Goal: Find specific page/section: Find specific page/section

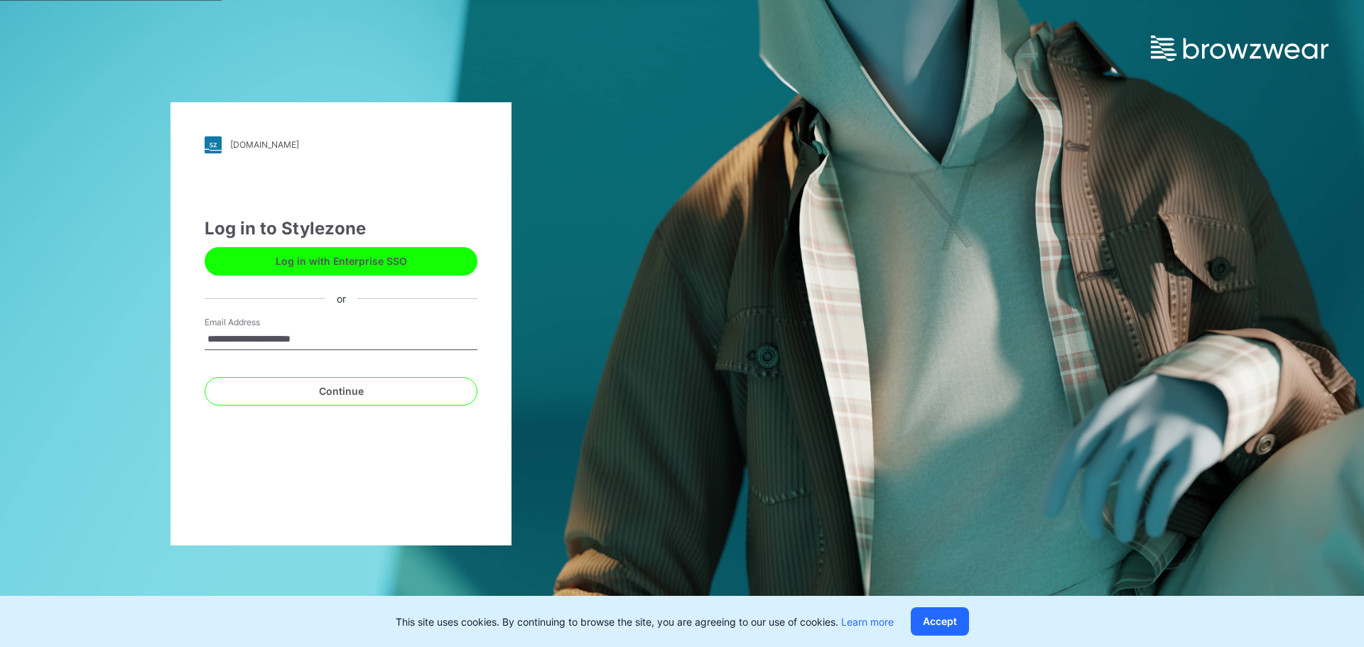
click at [205, 364] on form "**********" at bounding box center [341, 361] width 273 height 90
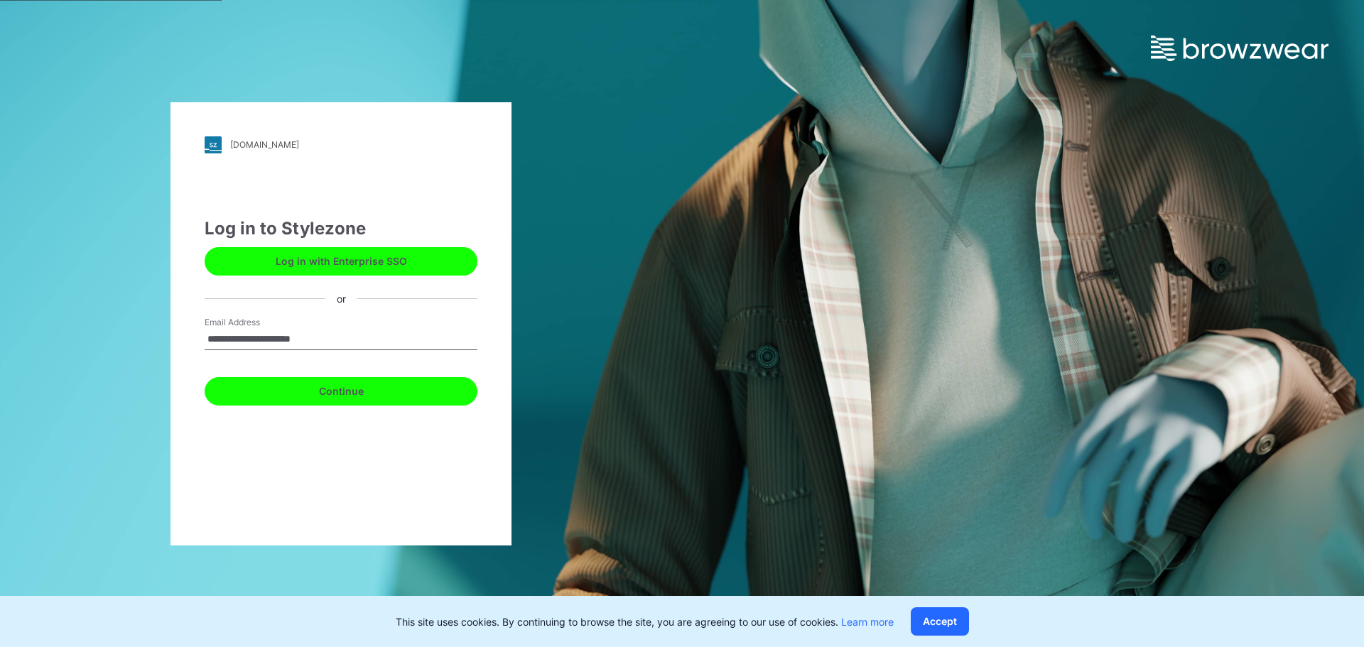
click at [290, 388] on button "Continue" at bounding box center [341, 391] width 273 height 28
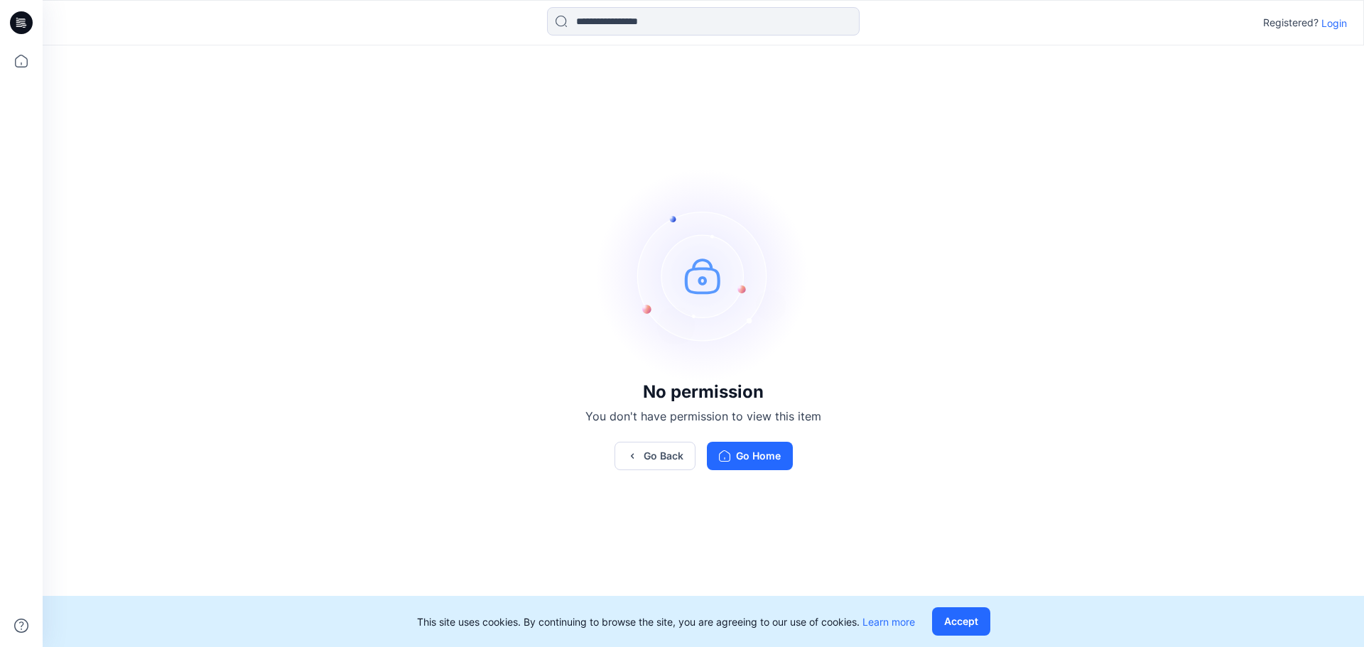
click at [1337, 25] on p "Login" at bounding box center [1335, 23] width 26 height 15
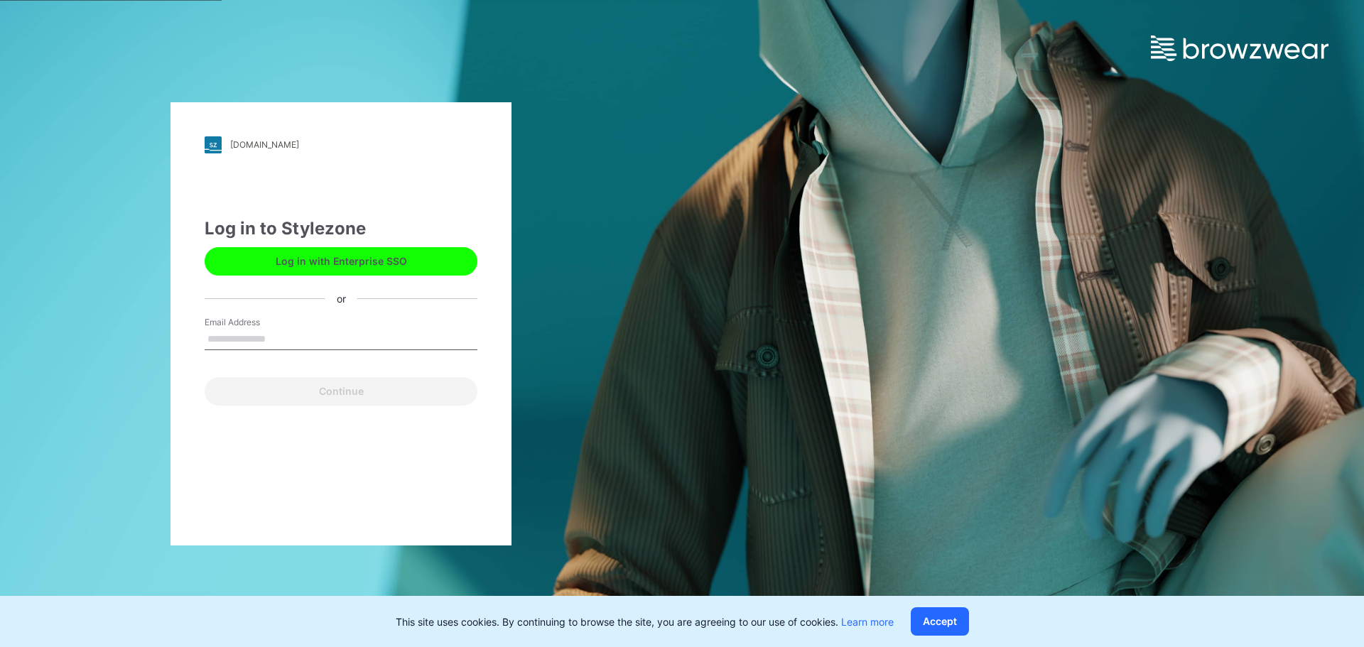
type input "**********"
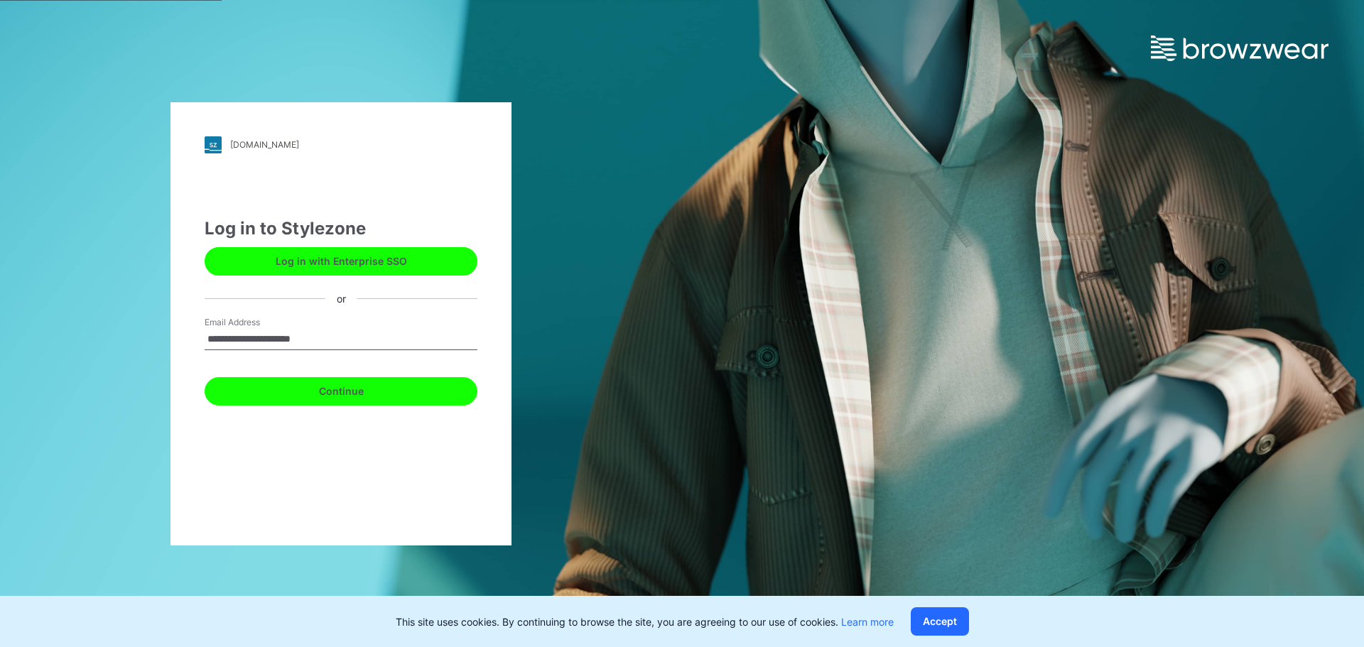
click at [400, 386] on button "Continue" at bounding box center [341, 391] width 273 height 28
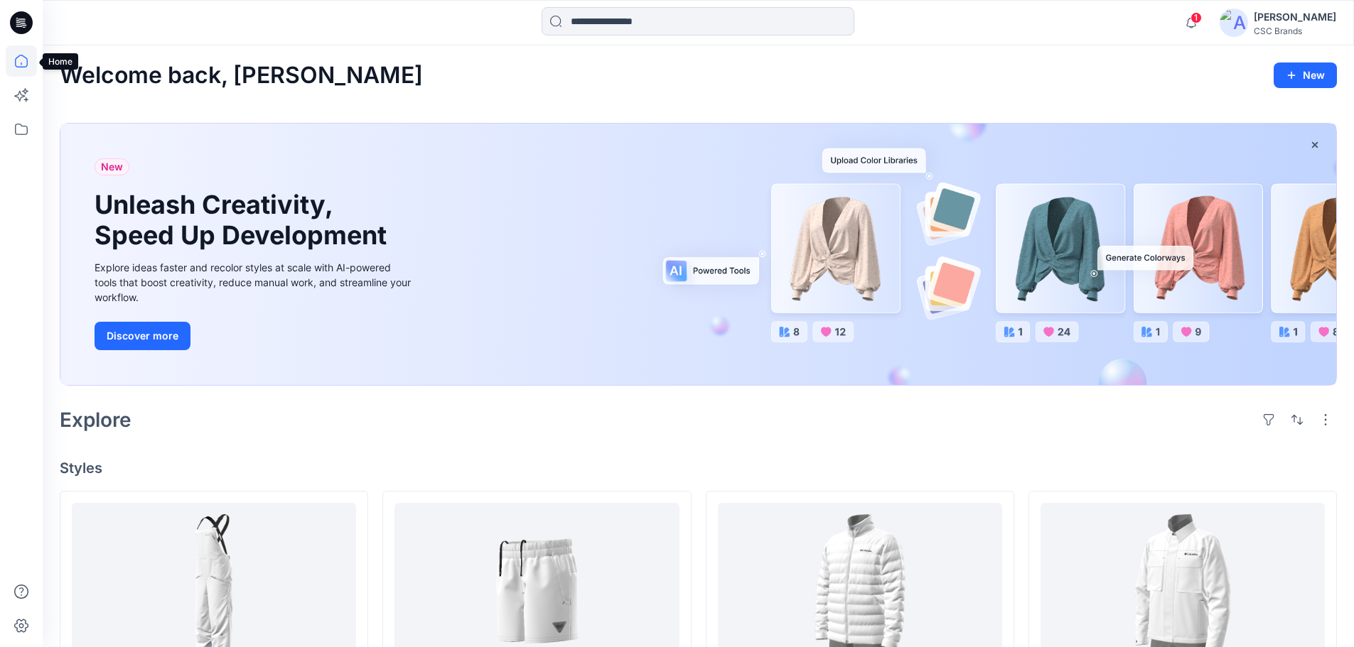
click at [23, 61] on icon at bounding box center [21, 60] width 31 height 31
click at [24, 128] on icon at bounding box center [21, 129] width 31 height 31
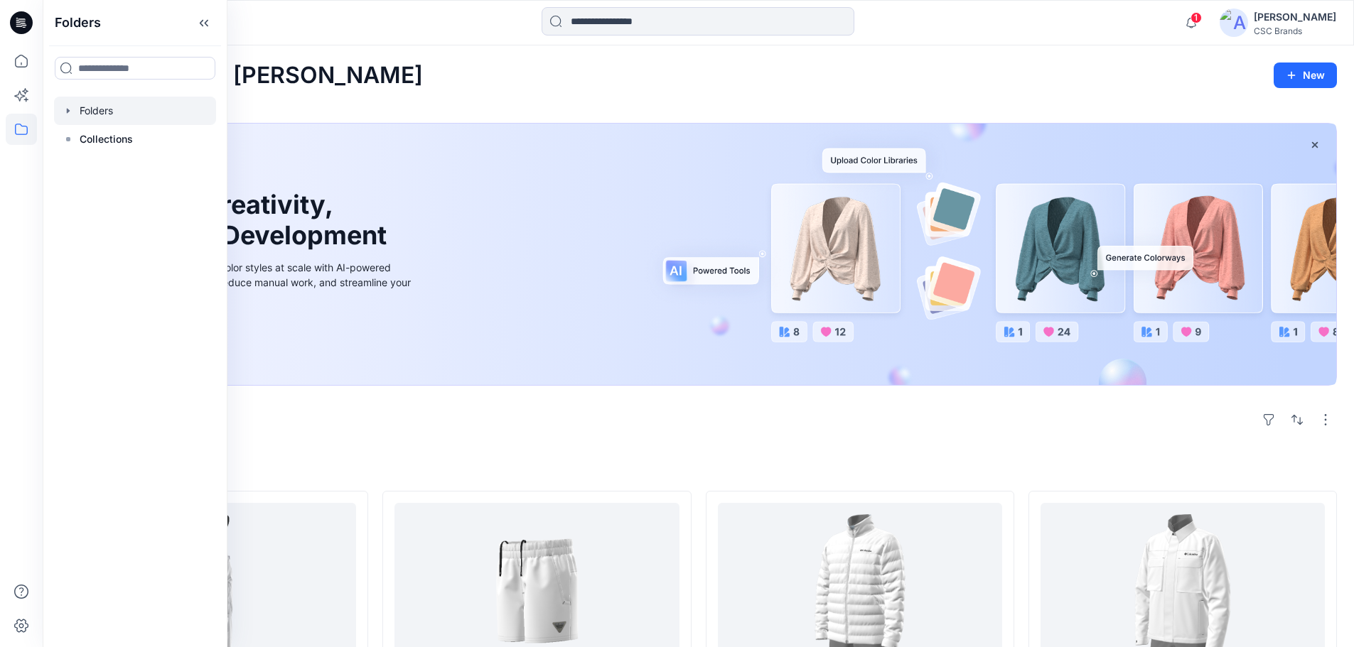
click at [68, 112] on icon "button" at bounding box center [68, 110] width 3 height 5
click at [80, 139] on icon "button" at bounding box center [82, 139] width 11 height 11
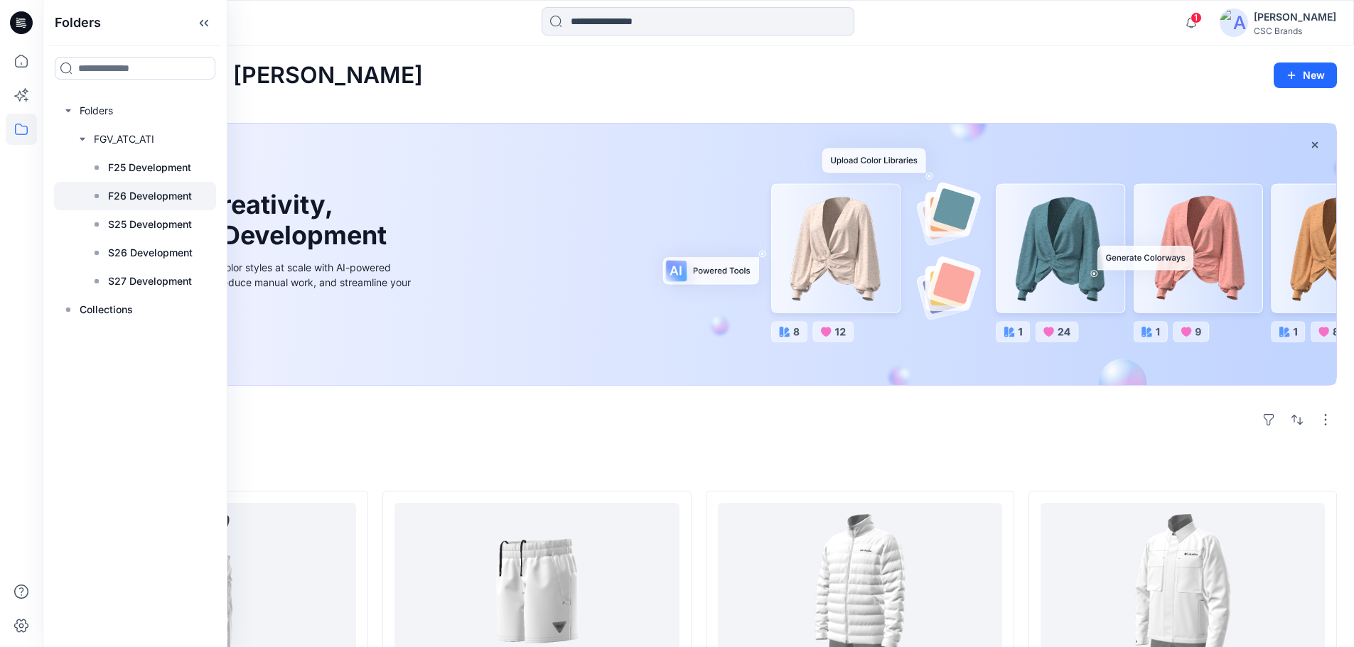
click at [144, 196] on p "F26 Development" at bounding box center [150, 196] width 84 height 17
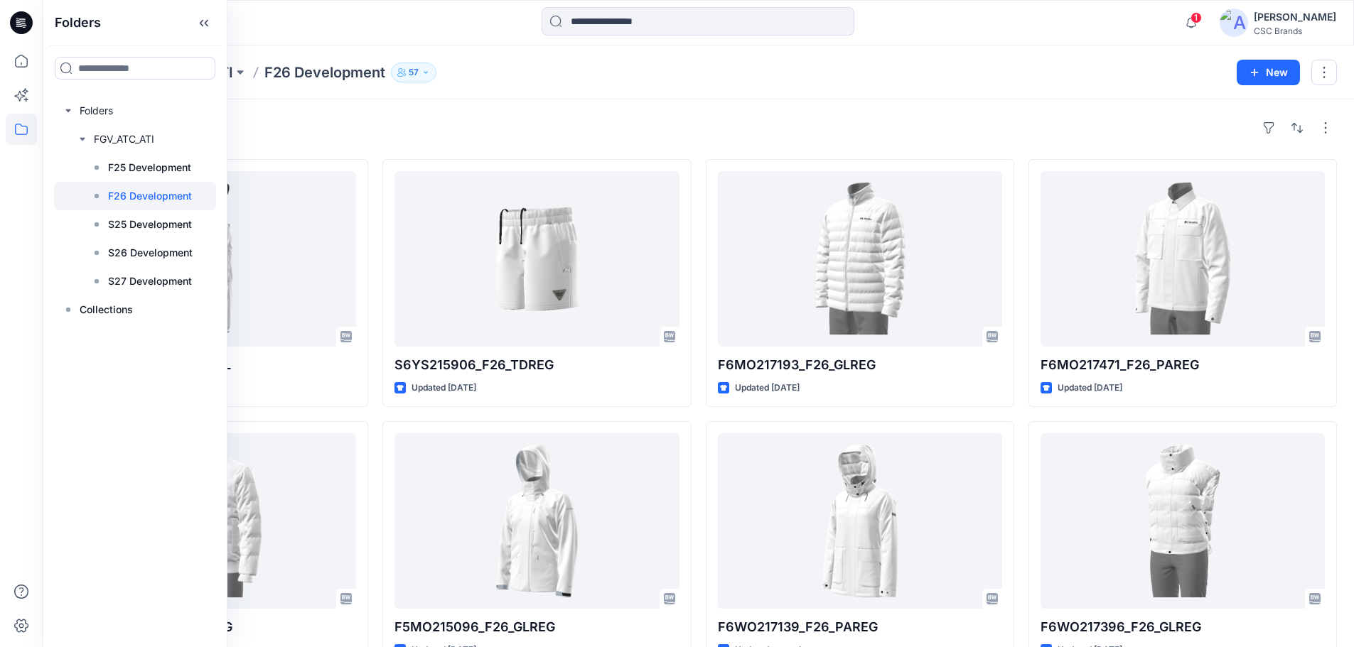
click at [483, 128] on div "Styles" at bounding box center [698, 128] width 1277 height 23
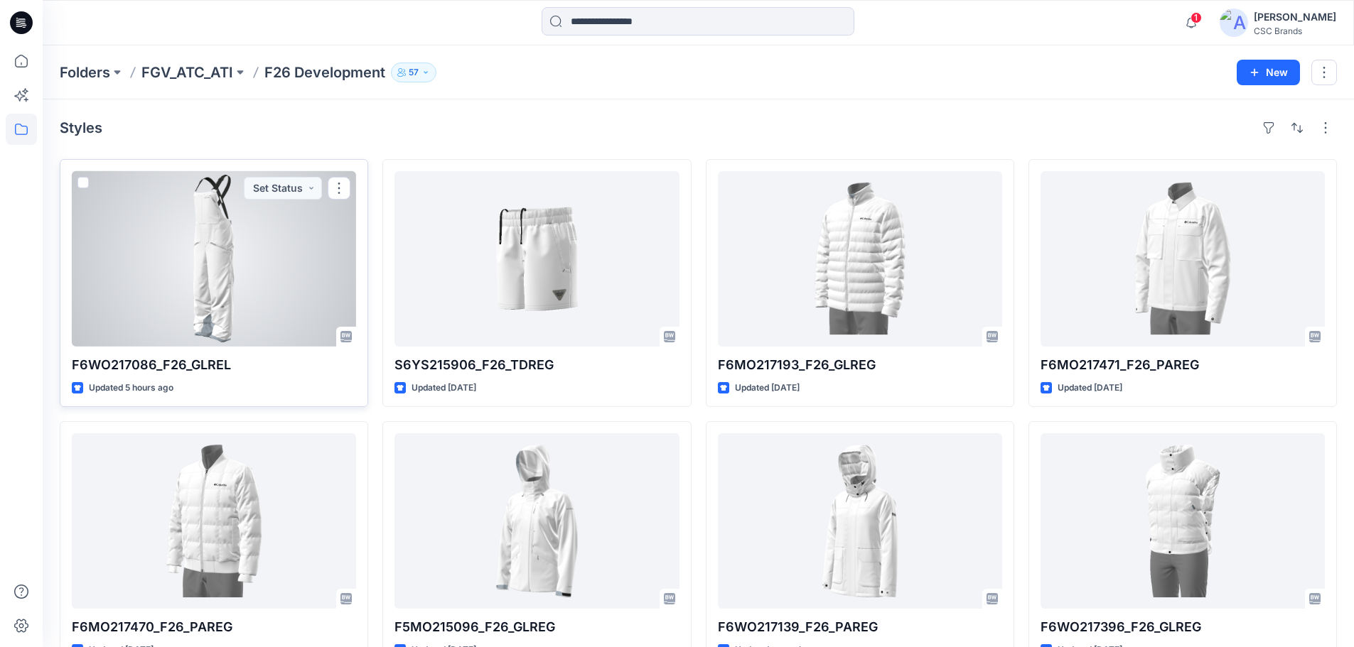
click at [259, 274] on div at bounding box center [214, 259] width 284 height 176
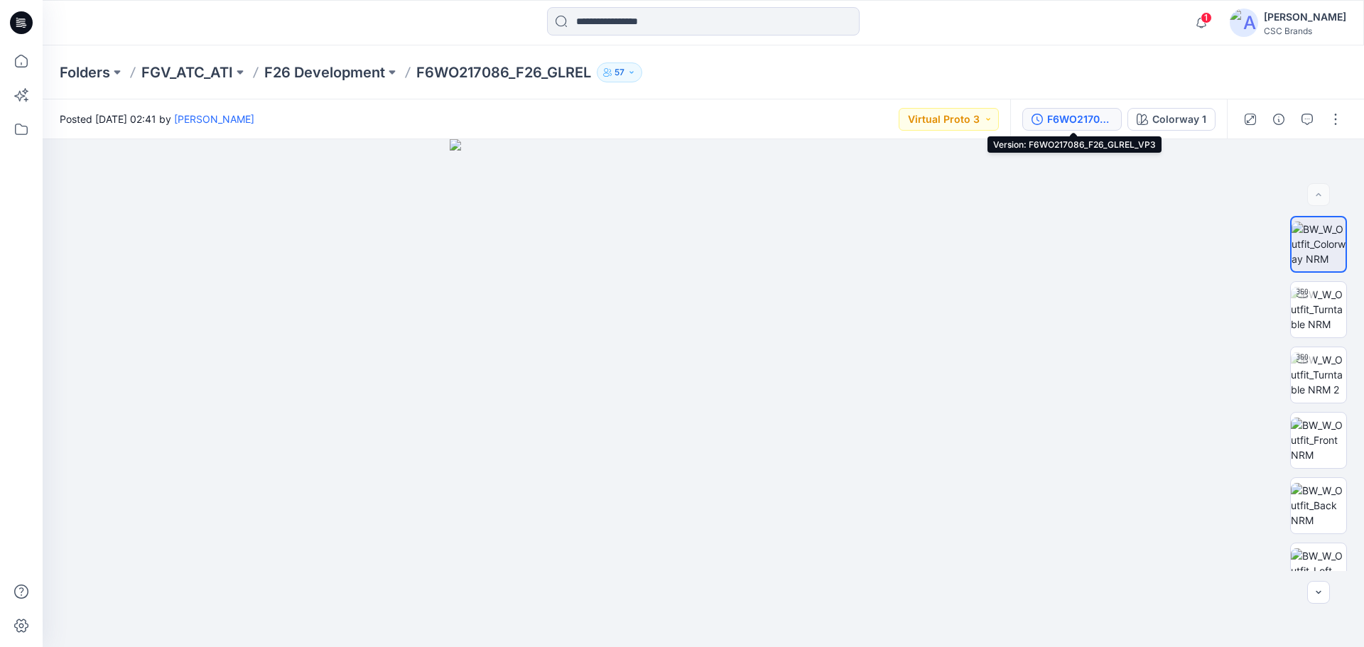
click at [1086, 119] on div "F6WO217086_F26_GLREL_VP3" at bounding box center [1079, 120] width 65 height 16
